Goal: Find specific page/section: Find specific page/section

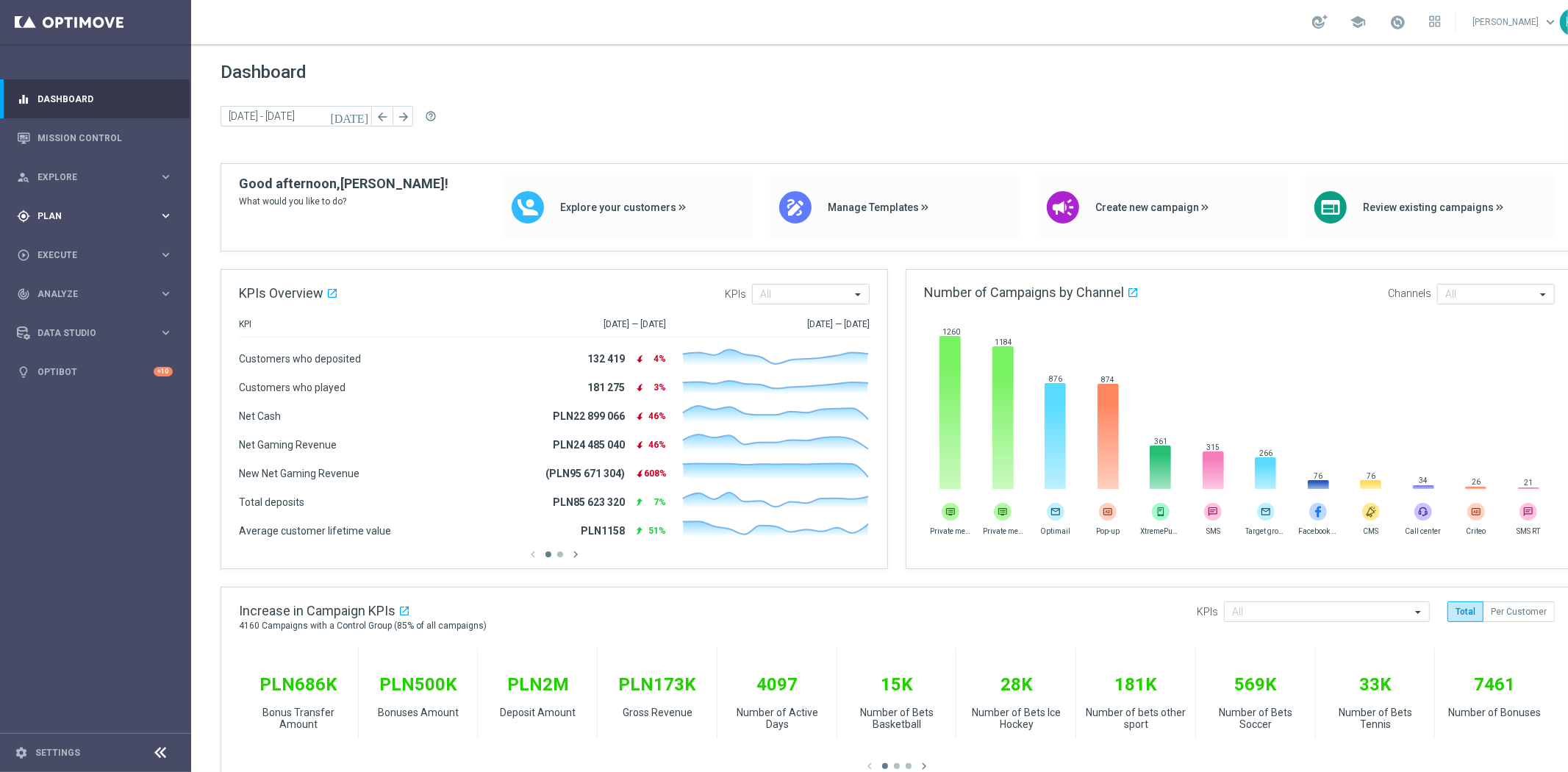
click at [86, 221] on div "gps_fixed Plan" at bounding box center [87, 216] width 142 height 13
drag, startPoint x: 86, startPoint y: 244, endPoint x: 90, endPoint y: 255, distance: 11.7
click at [86, 244] on link "Target Groups" at bounding box center [96, 246] width 115 height 12
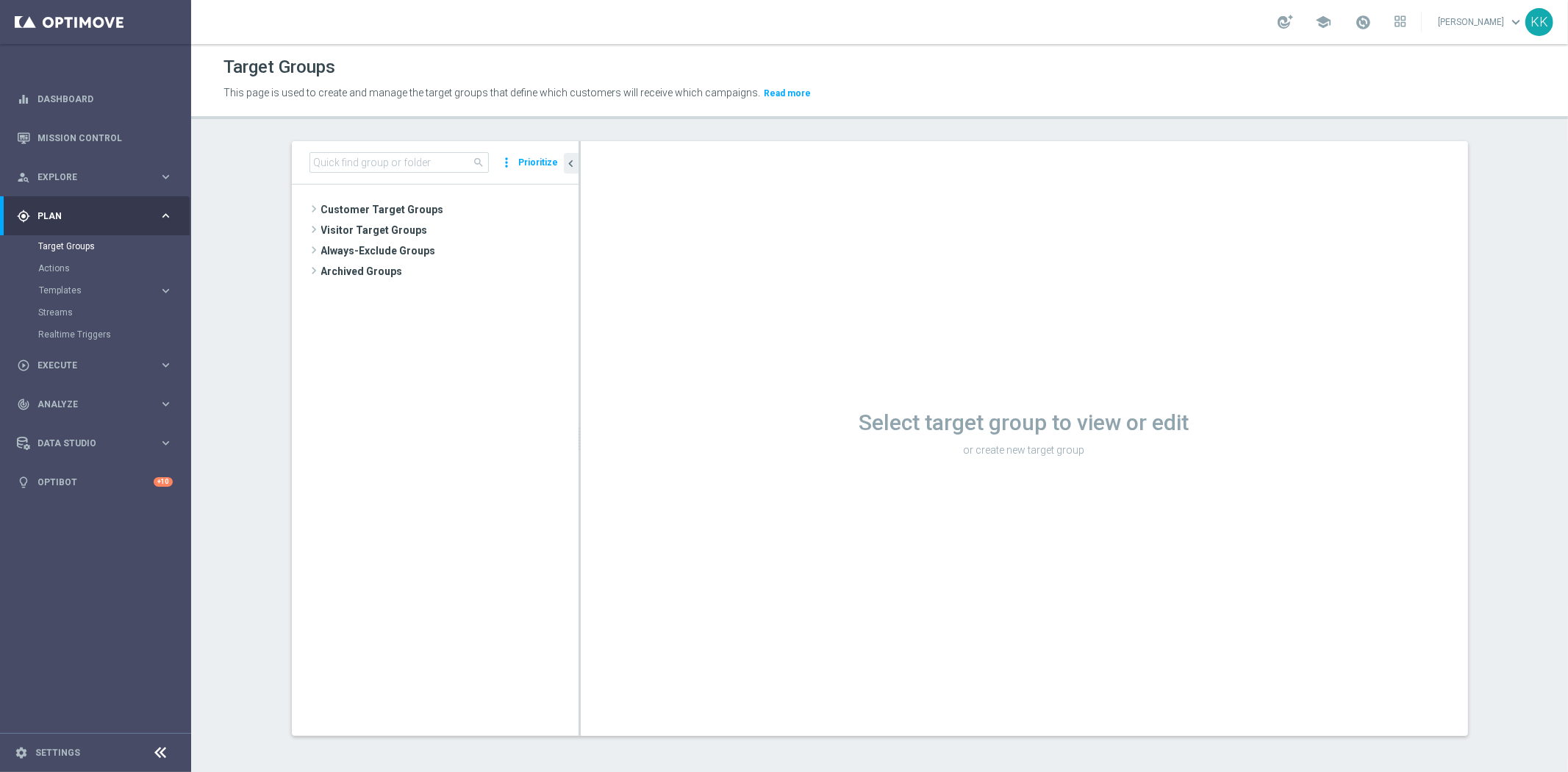
scroll to position [2, 0]
